Goal: Information Seeking & Learning: Learn about a topic

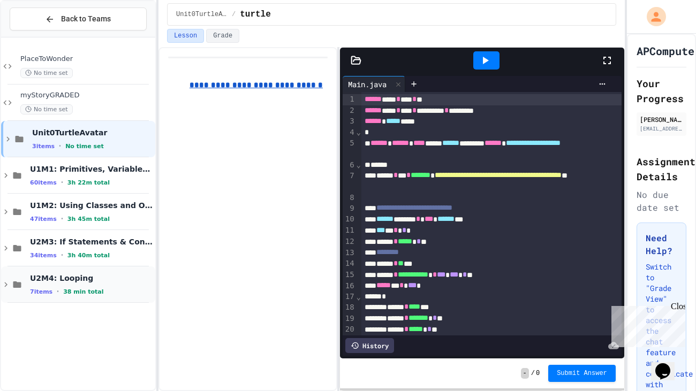
click at [6, 283] on icon at bounding box center [5, 285] width 3 height 5
click at [14, 323] on icon at bounding box center [15, 321] width 3 height 5
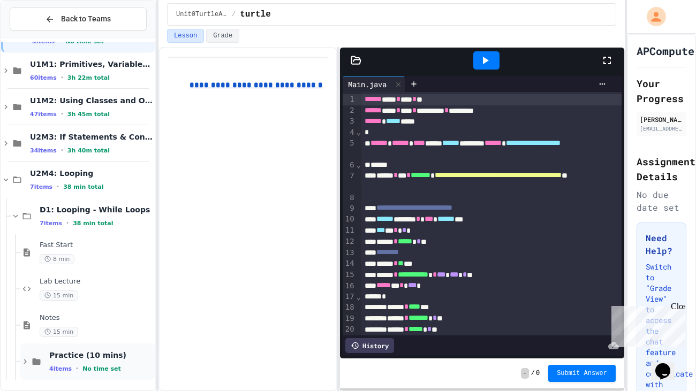
click at [28, 369] on div "Practice (10 mins) 4 items • No time set" at bounding box center [87, 362] width 135 height 36
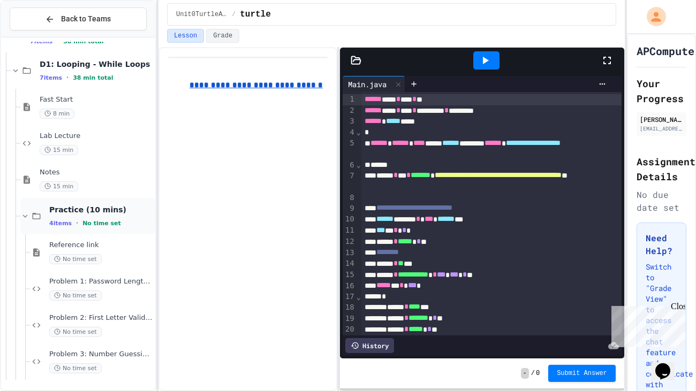
click at [29, 214] on icon at bounding box center [25, 217] width 10 height 10
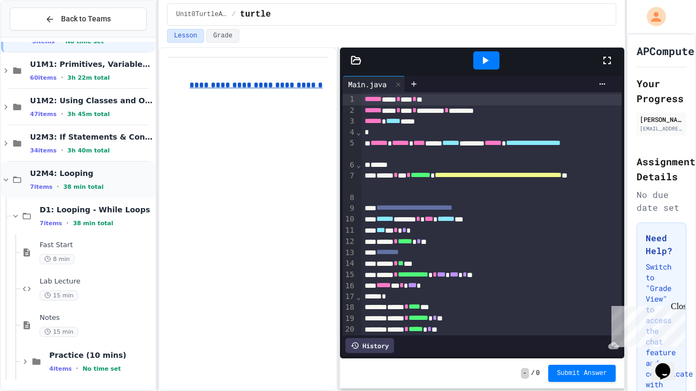
click at [7, 179] on icon at bounding box center [6, 180] width 10 height 10
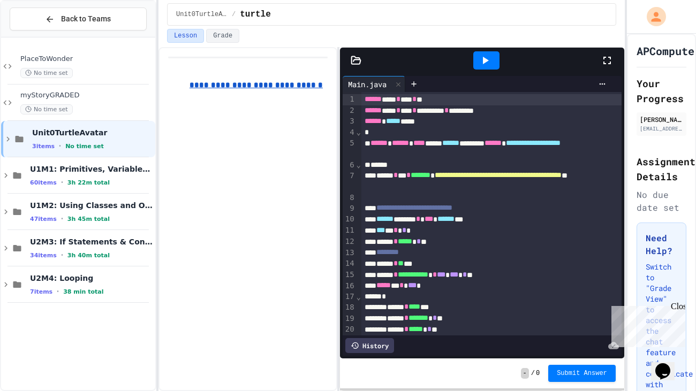
scroll to position [0, 0]
click at [3, 284] on icon at bounding box center [6, 285] width 10 height 10
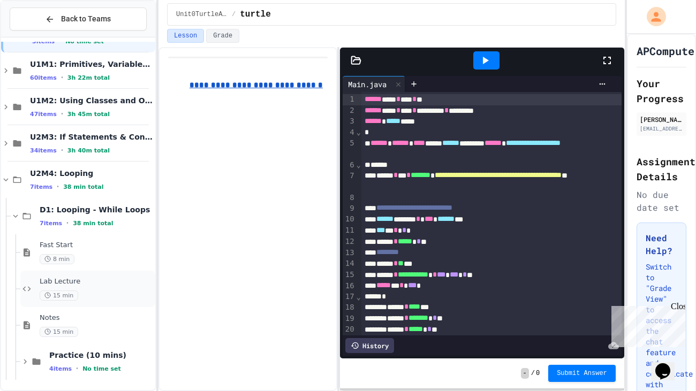
click at [56, 285] on span "Lab Lecture" at bounding box center [97, 281] width 114 height 9
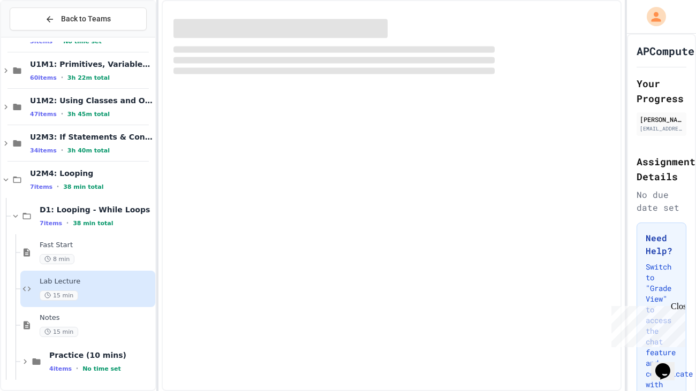
scroll to position [92, 0]
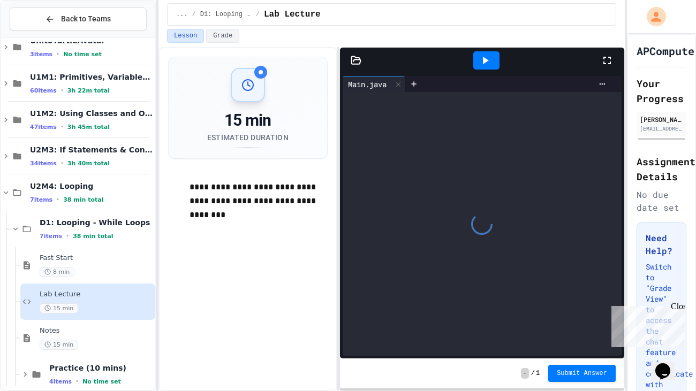
click at [611, 59] on icon at bounding box center [607, 60] width 13 height 13
